Goal: Task Accomplishment & Management: Complete application form

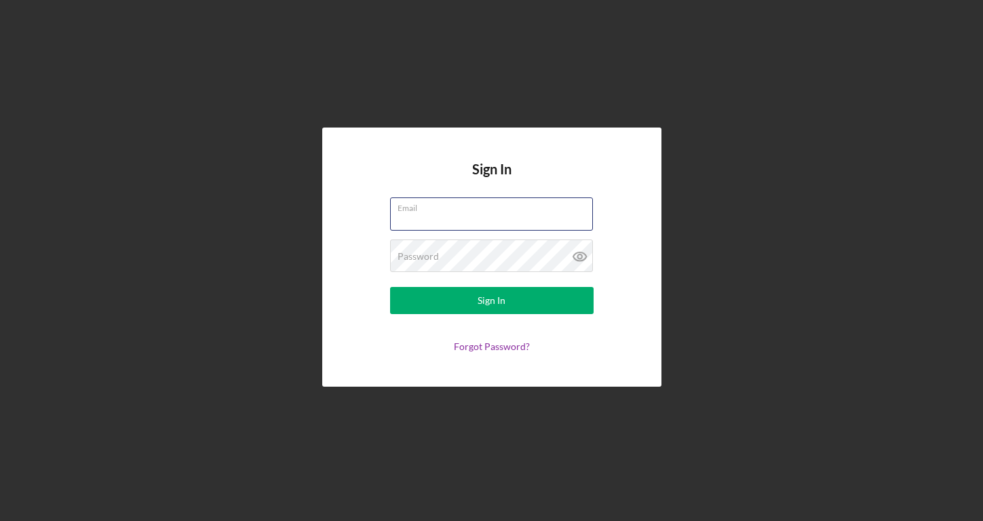
type input "[EMAIL_ADDRESS][DOMAIN_NAME]"
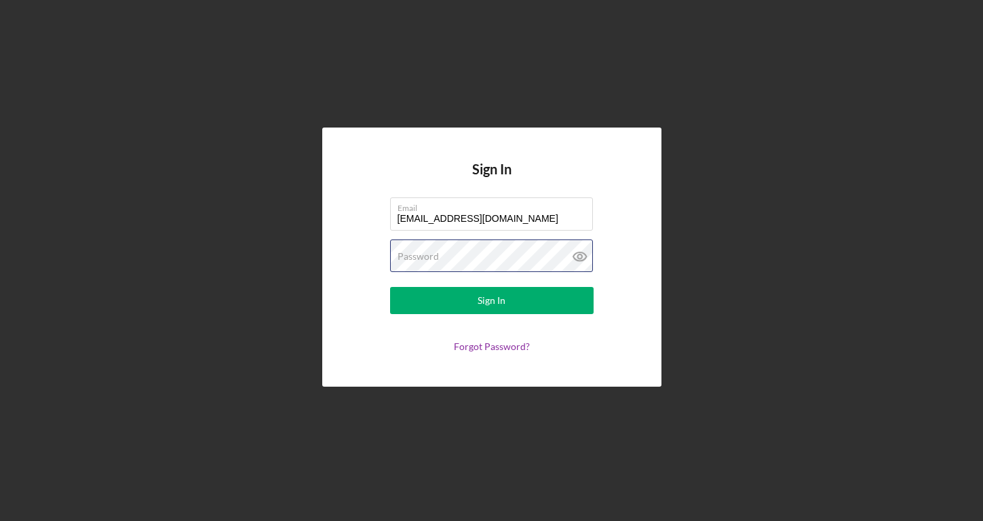
click at [491, 301] on button "Sign In" at bounding box center [492, 300] width 204 height 27
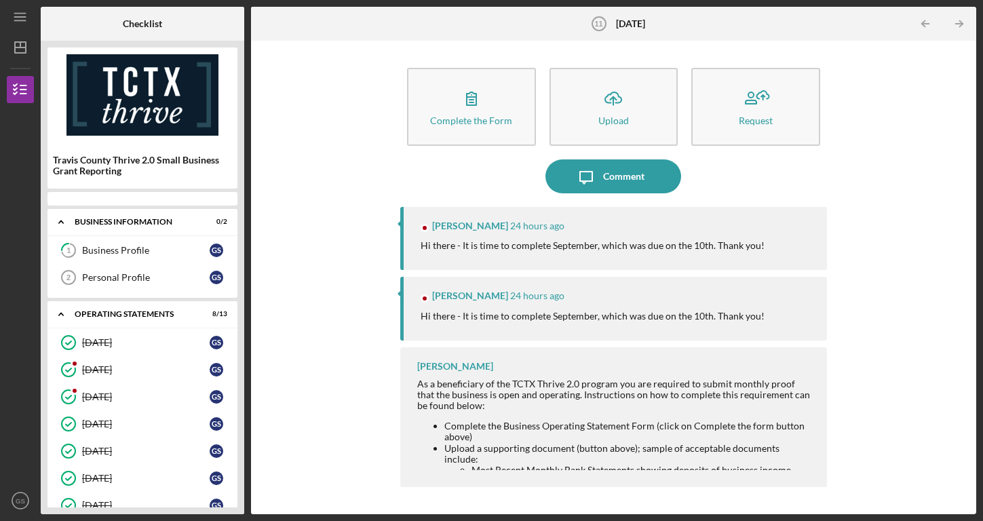
scroll to position [188, 0]
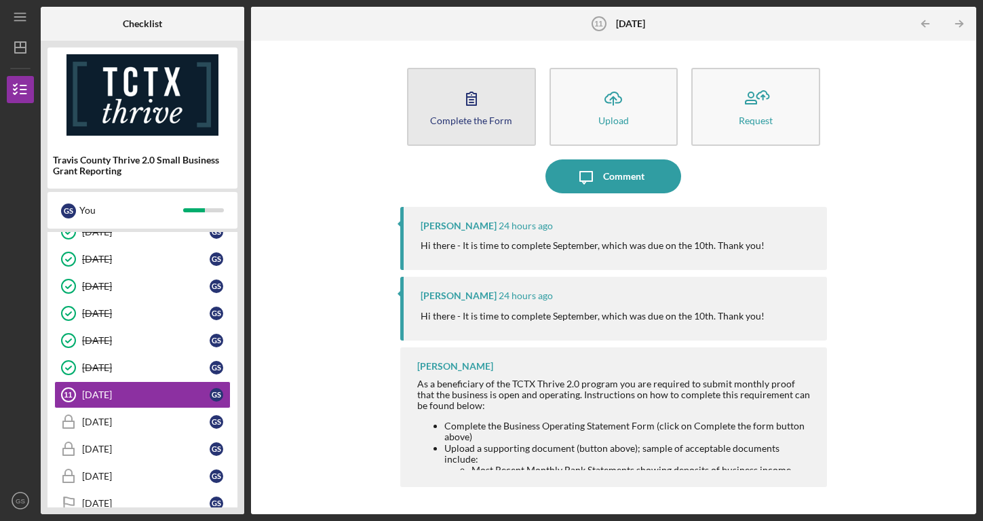
click at [476, 115] on div "Complete the Form" at bounding box center [471, 120] width 82 height 10
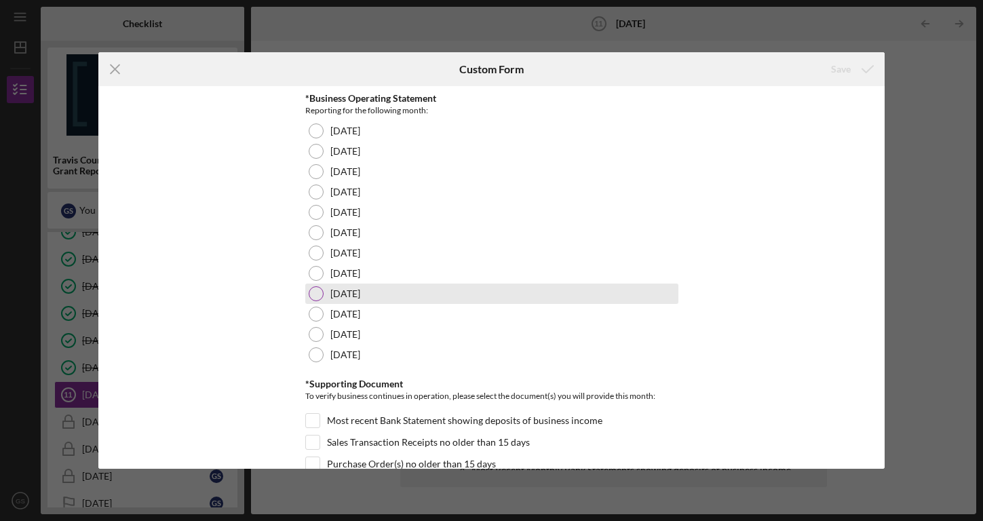
click at [316, 293] on div at bounding box center [316, 293] width 15 height 15
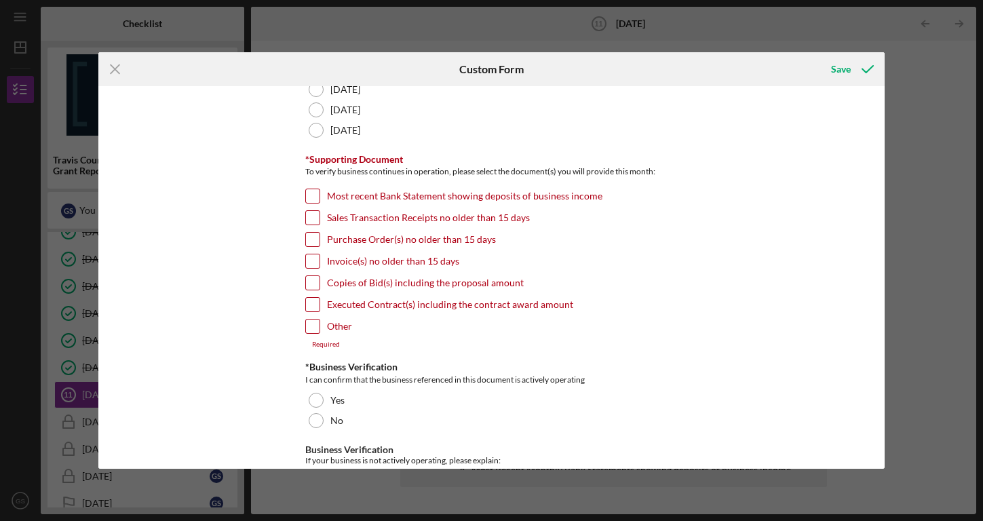
scroll to position [292, 0]
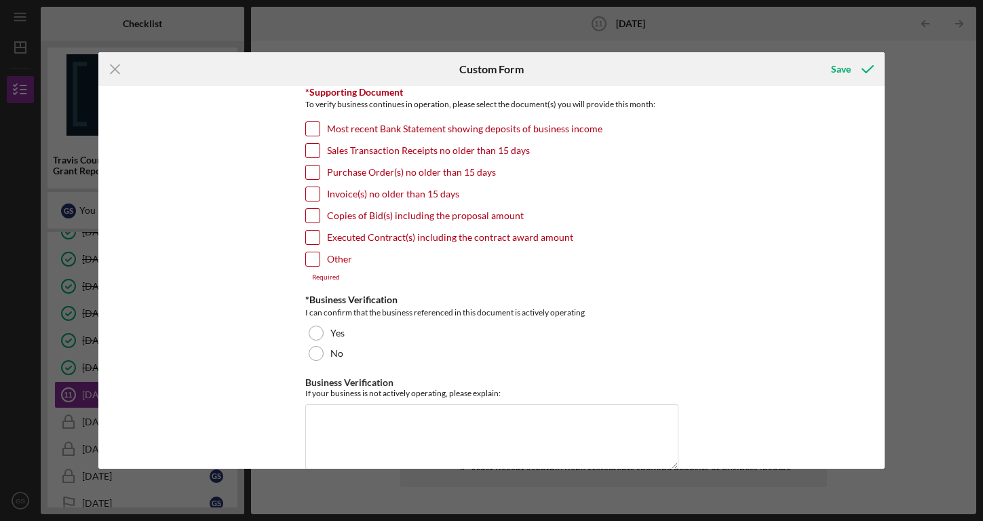
click at [312, 149] on input "Sales Transaction Receipts no older than 15 days" at bounding box center [313, 151] width 14 height 14
checkbox input "true"
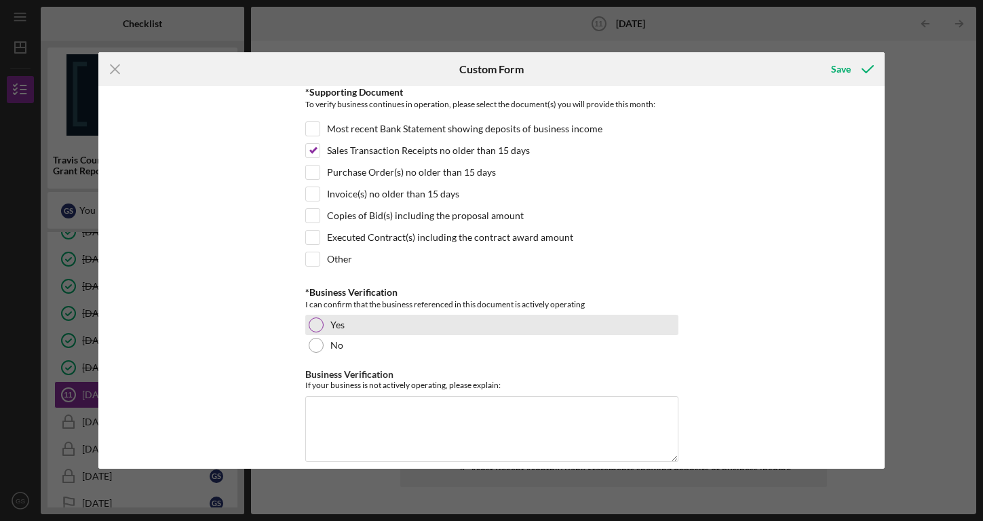
click at [314, 325] on div at bounding box center [316, 325] width 15 height 15
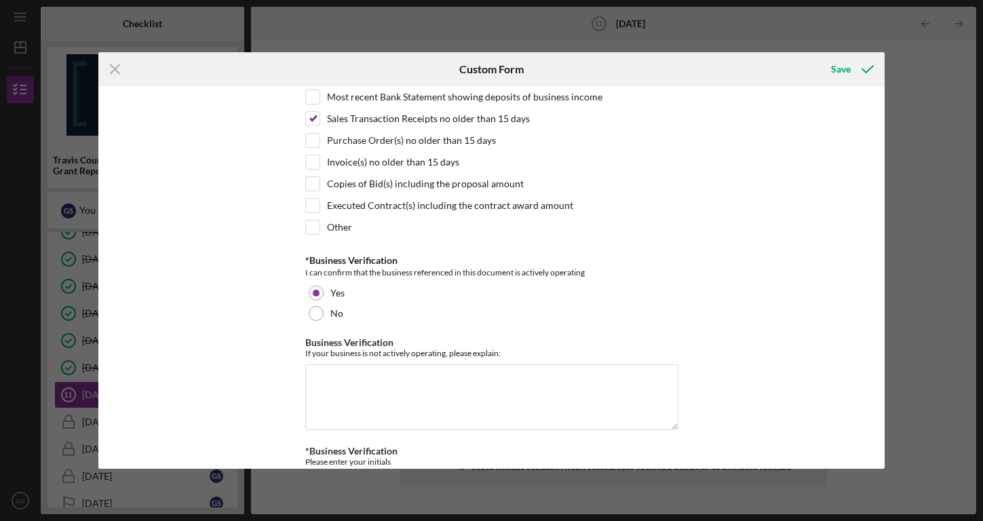
scroll to position [380, 0]
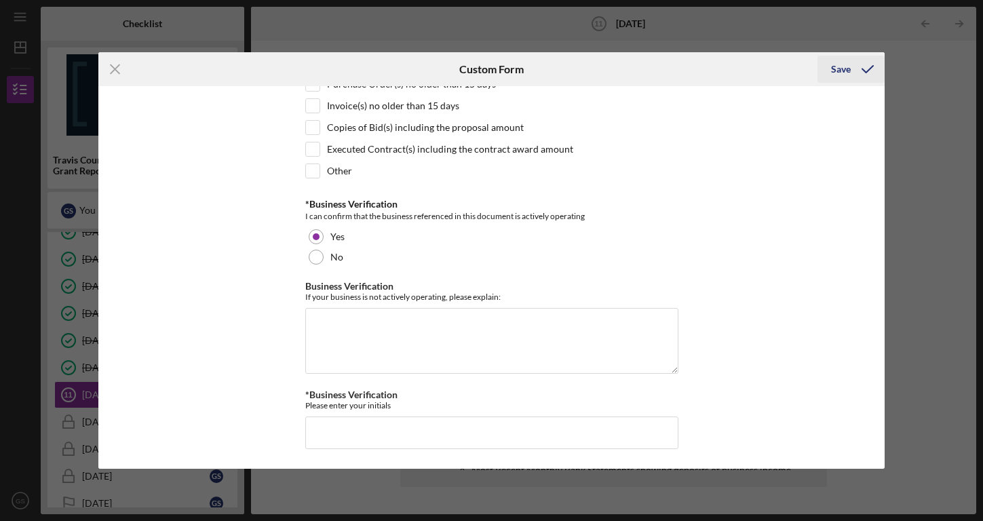
click at [840, 66] on div "Save" at bounding box center [841, 69] width 20 height 27
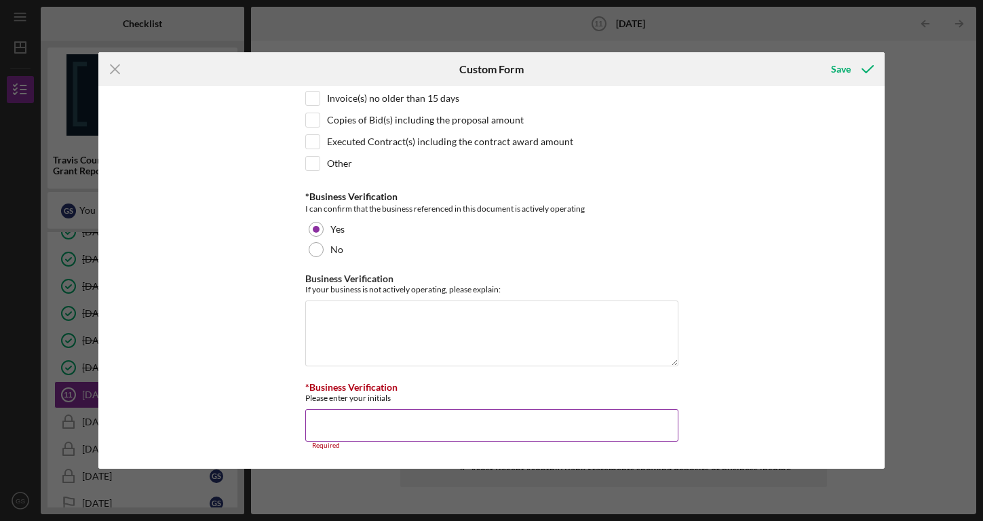
click at [352, 425] on input "*Business Verification" at bounding box center [491, 425] width 373 height 33
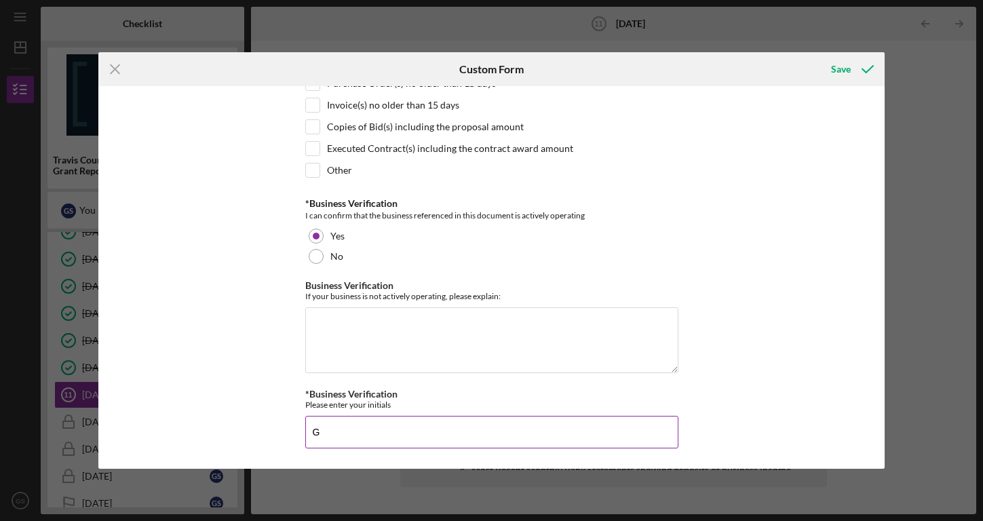
scroll to position [380, 0]
type input "GS"
click at [825, 70] on button "Save" at bounding box center [851, 69] width 67 height 27
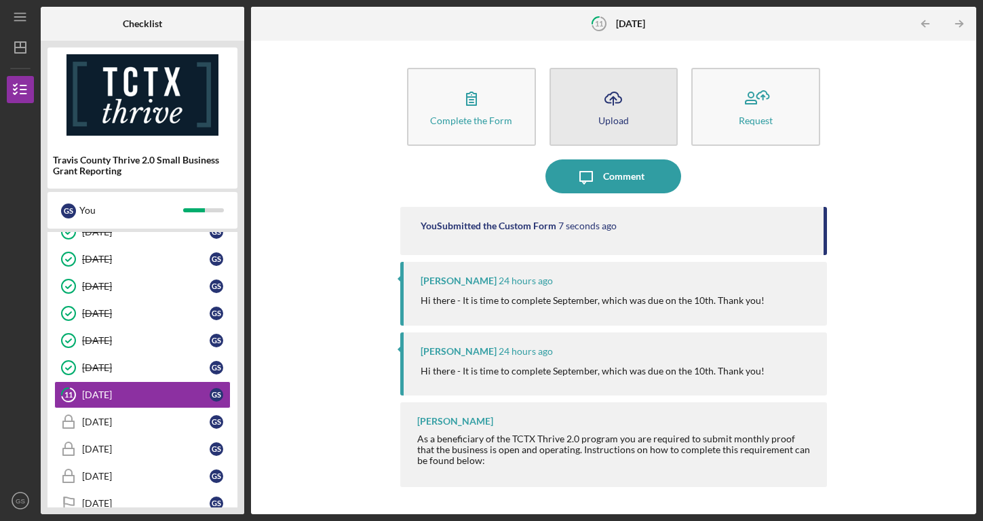
click at [652, 111] on button "Icon/Upload Upload" at bounding box center [614, 107] width 129 height 78
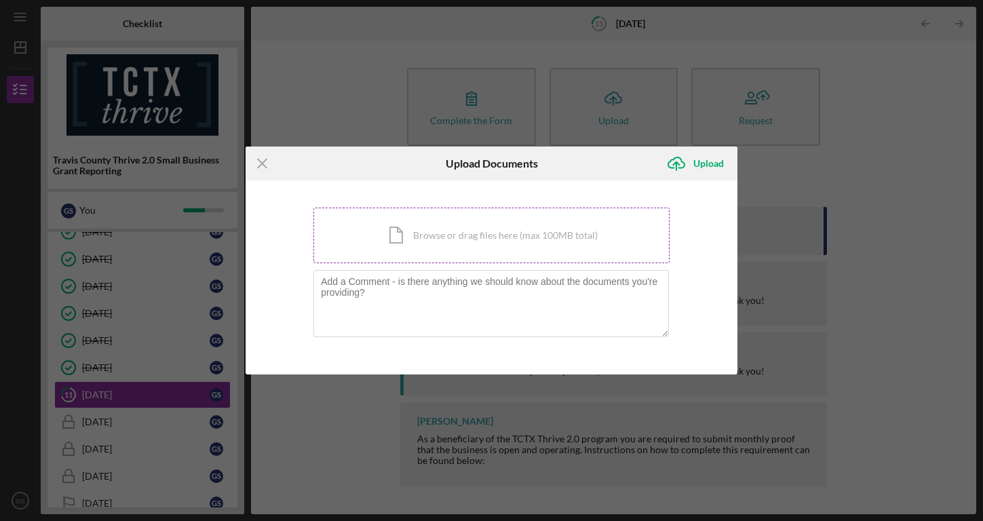
click at [495, 237] on div "Icon/Document Browse or drag files here (max 100MB total) Tap to choose files o…" at bounding box center [492, 236] width 356 height 56
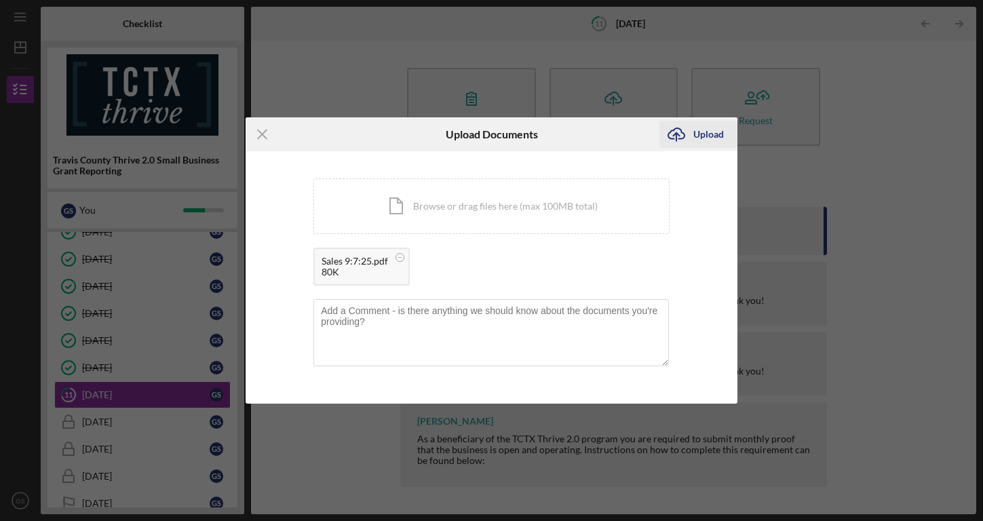
click at [709, 136] on div "Upload" at bounding box center [709, 134] width 31 height 27
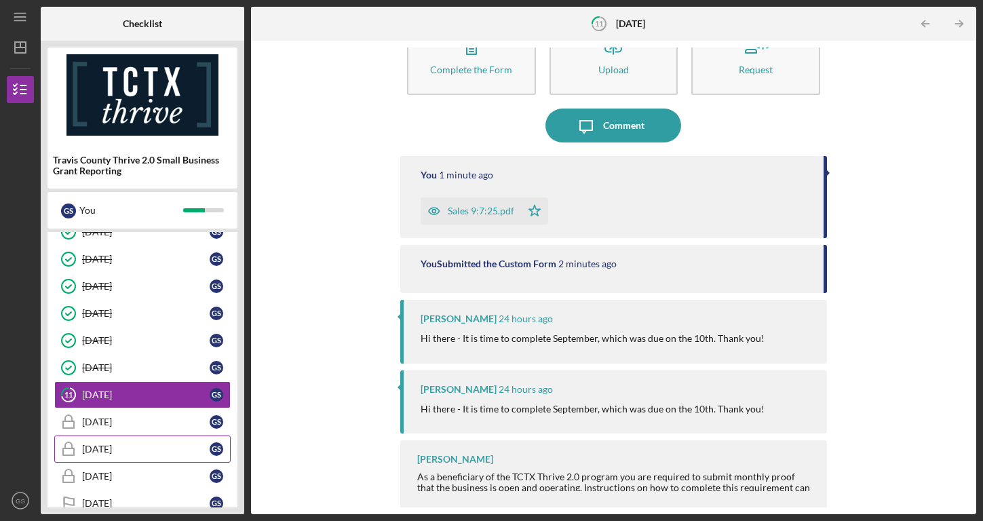
scroll to position [211, 0]
